Goal: Check status: Check status

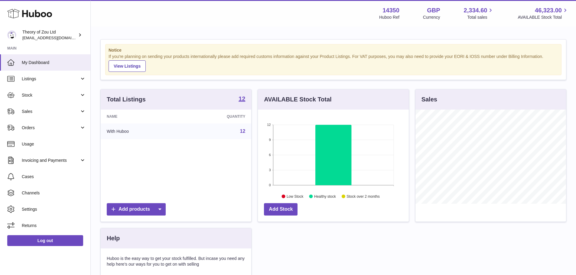
scroll to position [94, 151]
click at [33, 144] on span "Usage" at bounding box center [54, 144] width 64 height 6
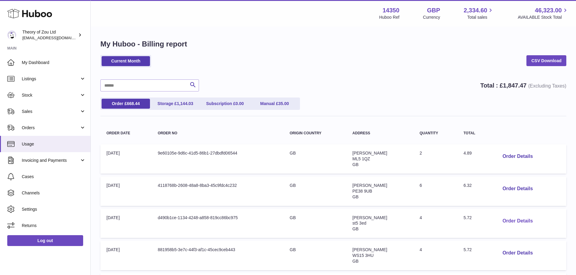
click at [509, 221] on button "Order Details" at bounding box center [517, 221] width 40 height 12
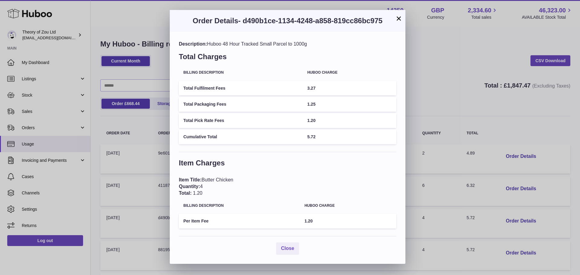
click at [398, 18] on button "×" at bounding box center [398, 18] width 7 height 7
